Goal: Task Accomplishment & Management: Use online tool/utility

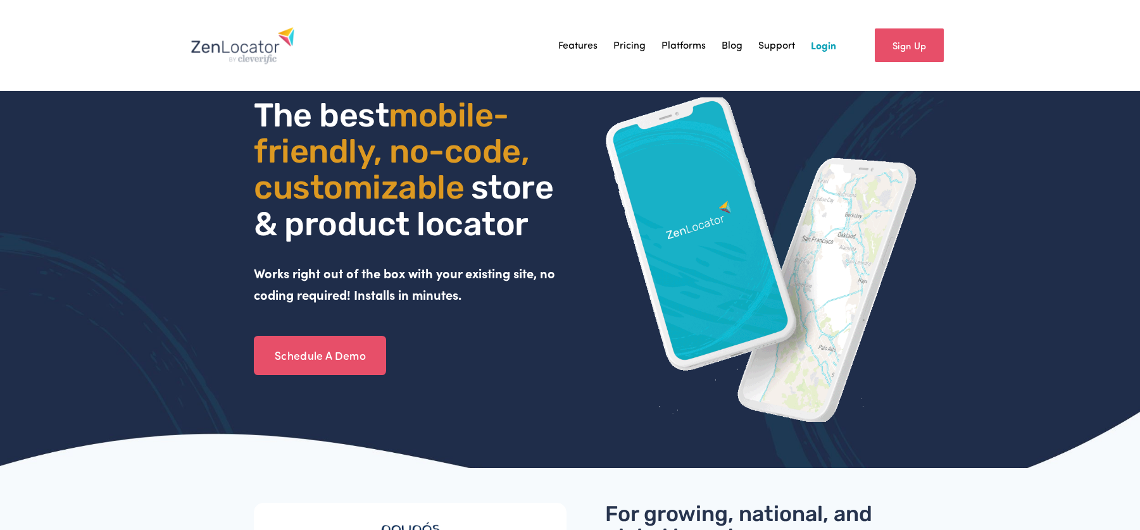
click at [820, 38] on link "Login" at bounding box center [823, 45] width 25 height 19
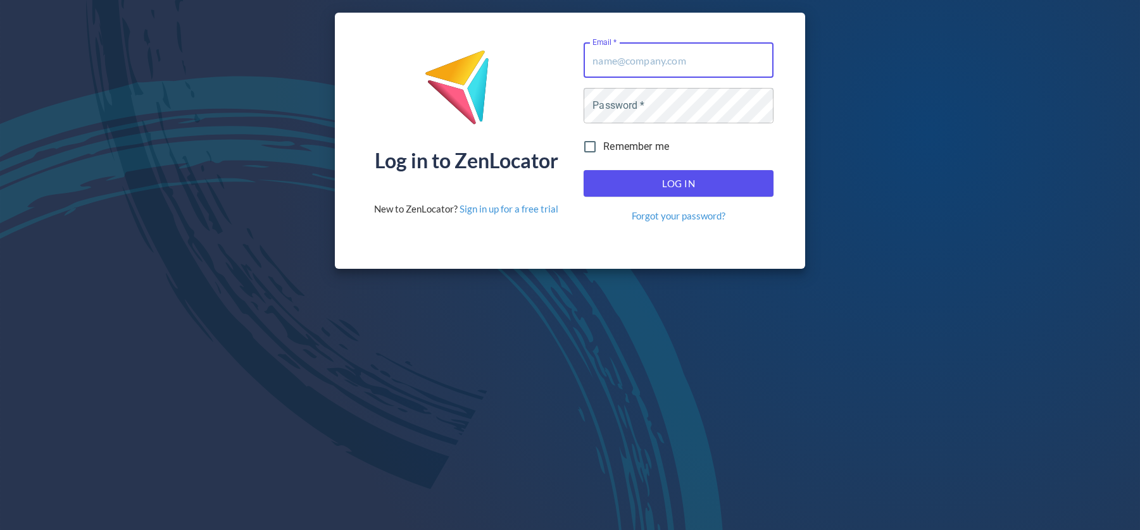
click at [660, 58] on input "Email   *" at bounding box center [678, 59] width 190 height 35
type input "[EMAIL_ADDRESS][DOMAIN_NAME]"
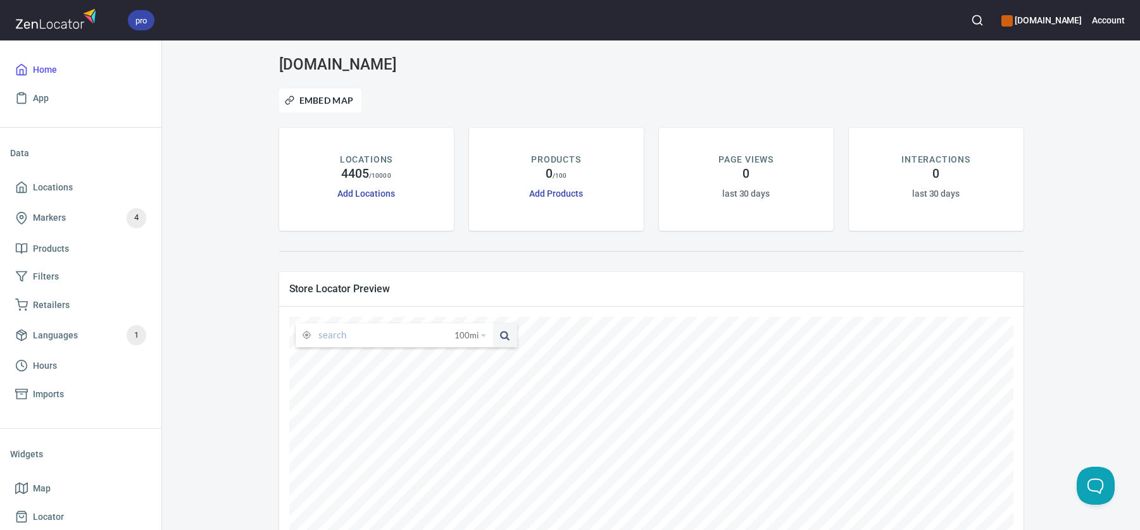
click at [371, 336] on input "text" at bounding box center [386, 335] width 136 height 24
click at [363, 339] on input "text" at bounding box center [386, 335] width 136 height 24
click at [416, 331] on input "928 S Birdneck Rd" at bounding box center [376, 335] width 116 height 24
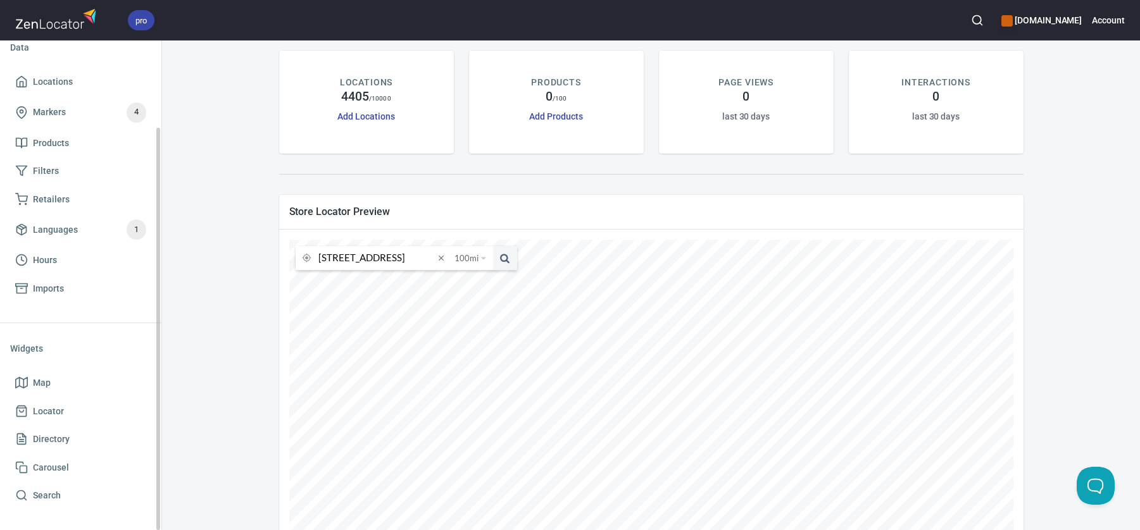
scroll to position [105, 0]
type input "928 S Birdneck Rd"
click at [44, 386] on span "Map" at bounding box center [42, 384] width 18 height 16
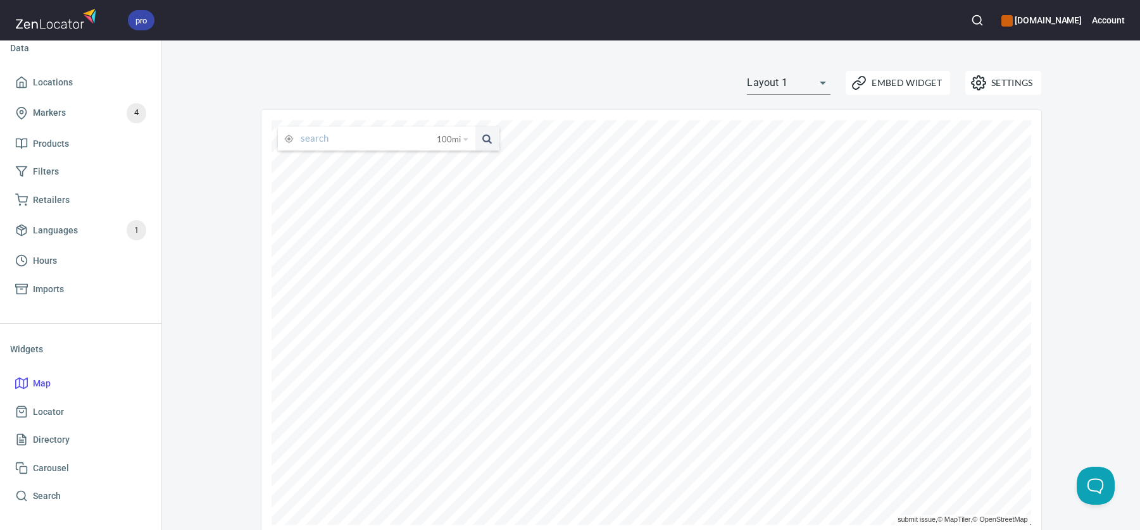
click at [353, 142] on input "text" at bounding box center [369, 139] width 136 height 24
type input "9288 S Birdneck Rd, Virginia Beach"
click at [475, 127] on button at bounding box center [487, 139] width 24 height 24
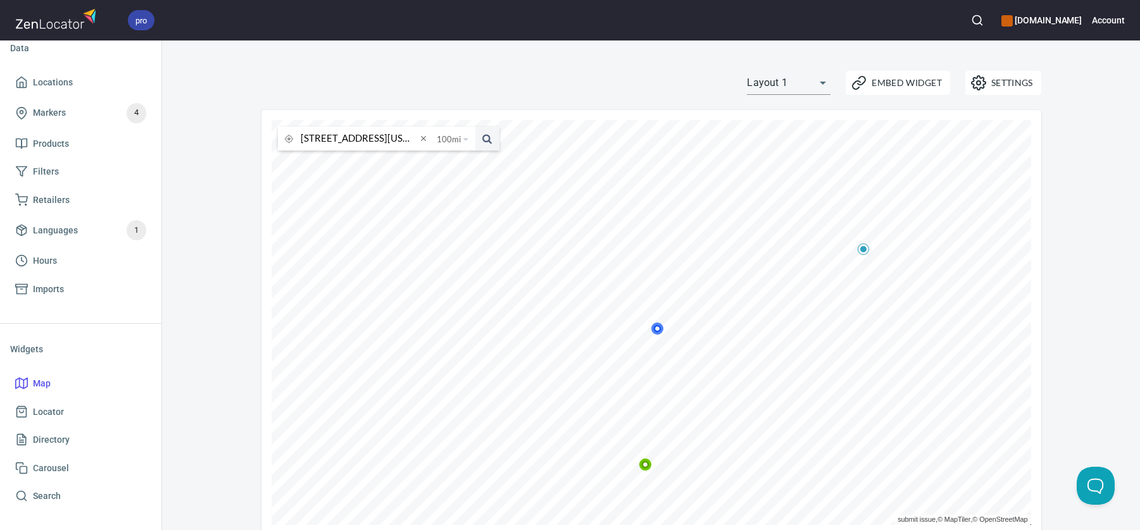
click at [658, 327] on icon at bounding box center [657, 329] width 12 height 12
click at [602, 389] on icon at bounding box center [602, 391] width 12 height 12
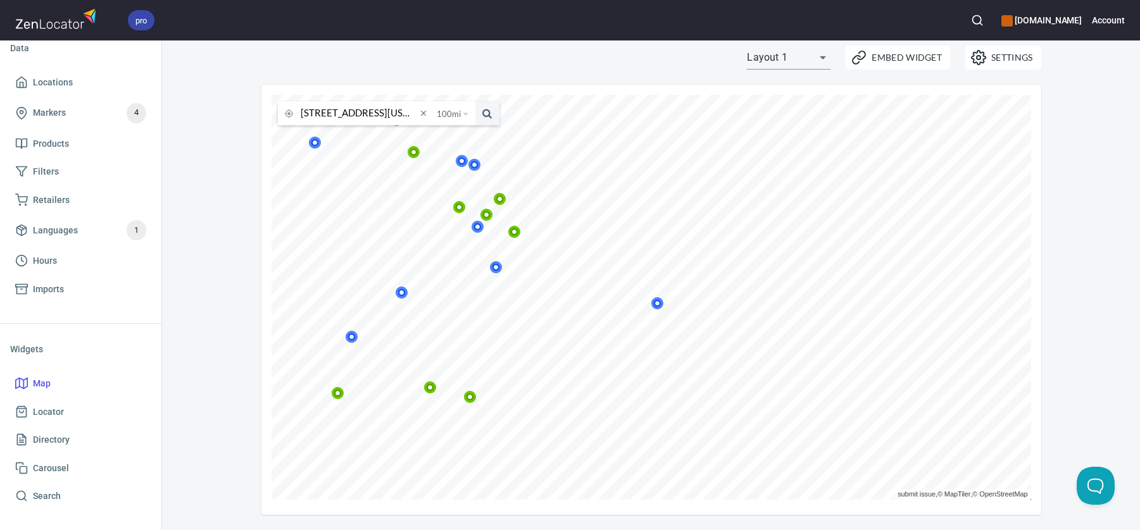
click at [655, 302] on icon at bounding box center [657, 304] width 8 height 8
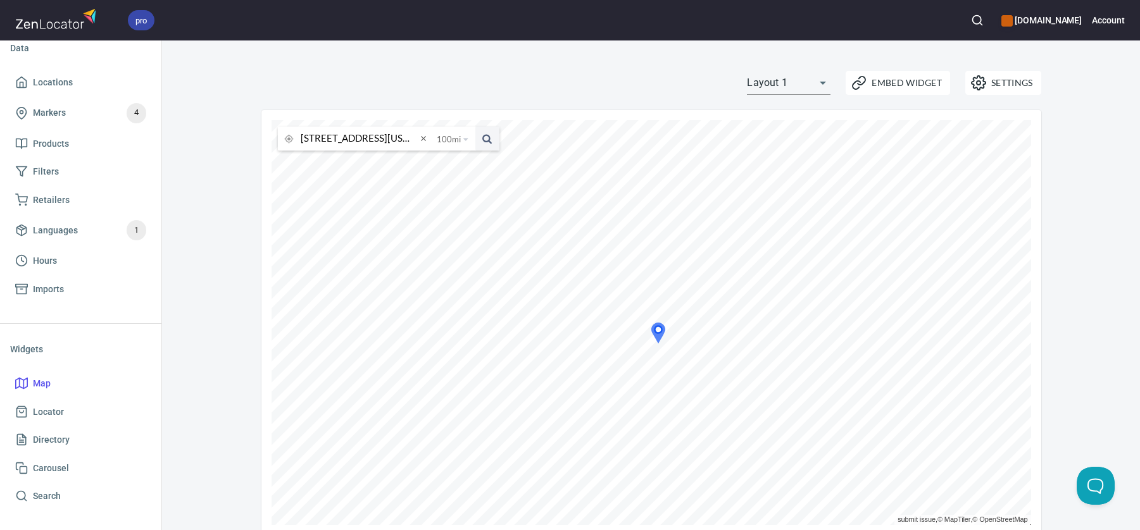
click at [511, 76] on div "Settings Embed Widget Layout 1 layout1" at bounding box center [651, 82] width 795 height 39
click at [817, 117] on div "9288 S Birdneck Rd, Virginia Beach 100 mi 25 miles 50 miles 100 miles 150 miles…" at bounding box center [651, 325] width 780 height 430
click at [658, 326] on icon at bounding box center [657, 329] width 8 height 8
